Goal: Find specific page/section: Find specific page/section

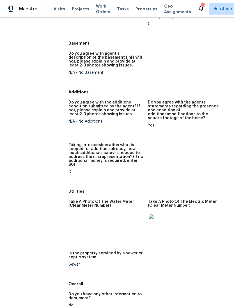
scroll to position [816, 0]
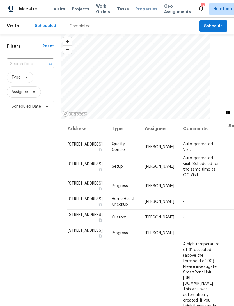
click at [142, 10] on span "Properties" at bounding box center [146, 9] width 22 height 6
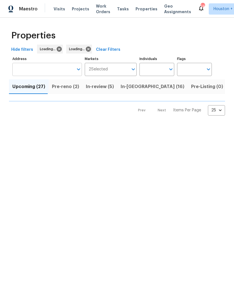
click at [29, 71] on input "Address" at bounding box center [42, 69] width 61 height 13
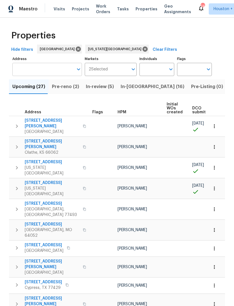
click at [29, 74] on input "Address" at bounding box center [42, 69] width 61 height 13
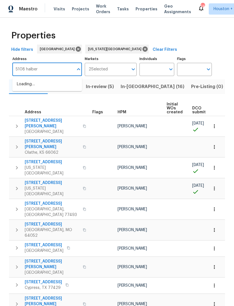
type input "5108 halbert"
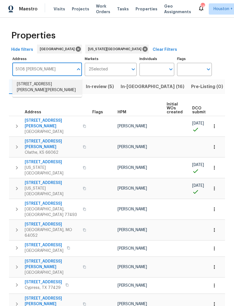
click at [45, 84] on li "5108 Halbert Dr Pearland TX 77581" at bounding box center [47, 87] width 70 height 15
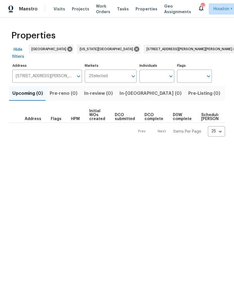
click at [211, 98] on div "Upcoming (0) Pre-reno (0) In-review (0) In-reno (0) Pre-Listing (0) Listed (0) …" at bounding box center [117, 110] width 216 height 54
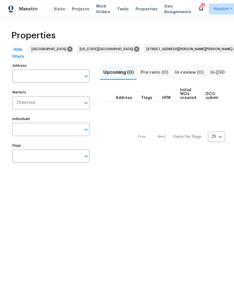
type input "5108 Halbert Dr Pearland TX 77581"
